Goal: Entertainment & Leisure: Consume media (video, audio)

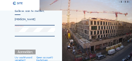
type input "[PERSON_NAME][EMAIL_ADDRESS][PERSON_NAME][DOMAIN_NAME]"
click at [24, 34] on div at bounding box center [35, 31] width 40 height 9
click at [23, 34] on div at bounding box center [35, 31] width 40 height 9
click at [19, 32] on div at bounding box center [35, 31] width 40 height 9
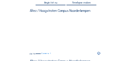
scroll to position [61, 0]
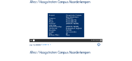
click at [87, 29] on video "Your browser does not support the video tag." at bounding box center [66, 23] width 73 height 37
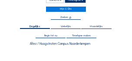
scroll to position [17, 0]
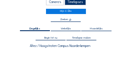
click at [83, 37] on span "Timelapse maken" at bounding box center [81, 38] width 19 height 3
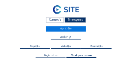
click at [41, 46] on div "Dagelijks" at bounding box center [35, 46] width 30 height 3
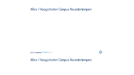
scroll to position [70, 0]
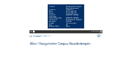
click at [96, 26] on video "Your browser does not support the video tag." at bounding box center [66, 14] width 73 height 37
click at [102, 33] on icon at bounding box center [101, 31] width 2 height 3
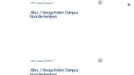
drag, startPoint x: 83, startPoint y: 30, endPoint x: 79, endPoint y: 36, distance: 7.5
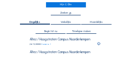
scroll to position [17, 0]
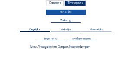
click at [68, 12] on link "Mijn C-Site" at bounding box center [66, 12] width 40 height 5
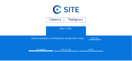
click at [57, 20] on div "Camera's" at bounding box center [55, 20] width 18 height 6
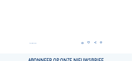
scroll to position [70, 0]
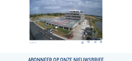
click at [68, 21] on img at bounding box center [66, 19] width 73 height 41
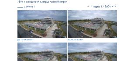
scroll to position [44, 0]
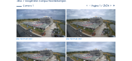
click at [40, 24] on img at bounding box center [41, 23] width 49 height 28
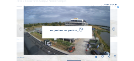
click at [40, 24] on img at bounding box center [67, 30] width 86 height 48
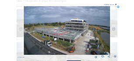
click at [75, 31] on img at bounding box center [67, 30] width 86 height 48
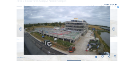
click at [112, 4] on div "Volledig scherm" at bounding box center [109, 4] width 10 height 1
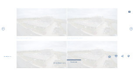
scroll to position [2, 0]
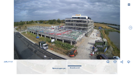
click at [129, 4] on icon at bounding box center [128, 4] width 3 height 3
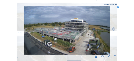
scroll to position [50, 0]
